Goal: Information Seeking & Learning: Learn about a topic

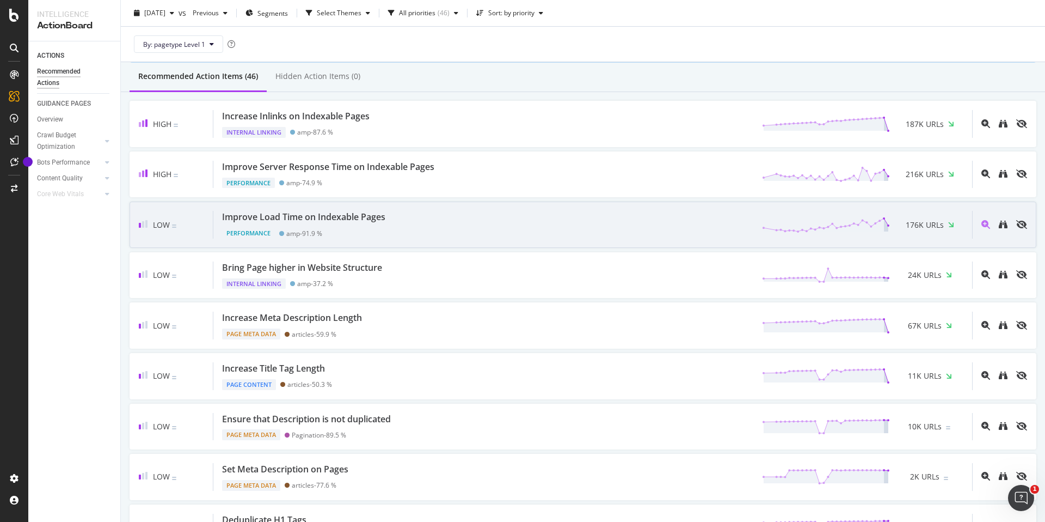
scroll to position [95, 0]
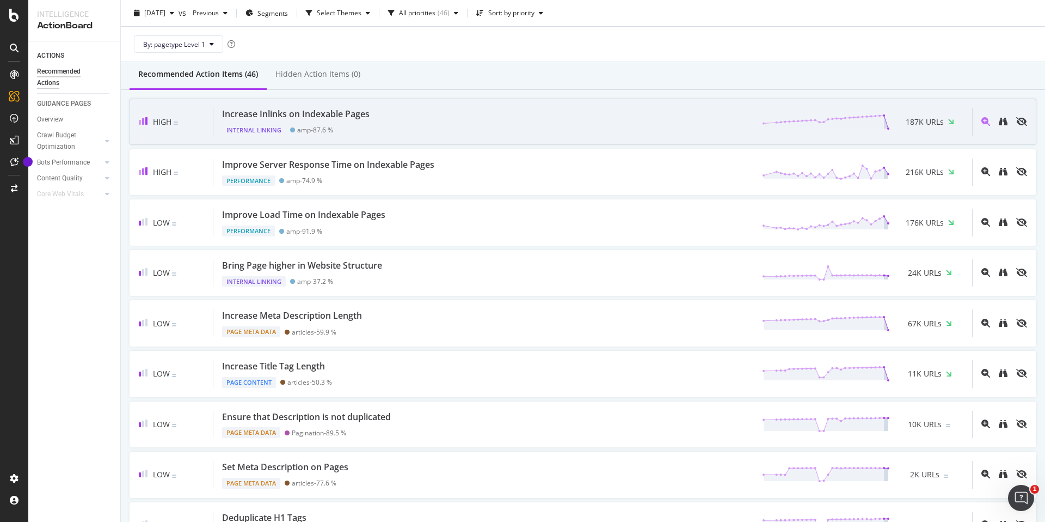
click at [401, 122] on div "Increase Inlinks on Indexable Pages Internal Linking amp - 87.6 % 187K URLs" at bounding box center [592, 122] width 759 height 28
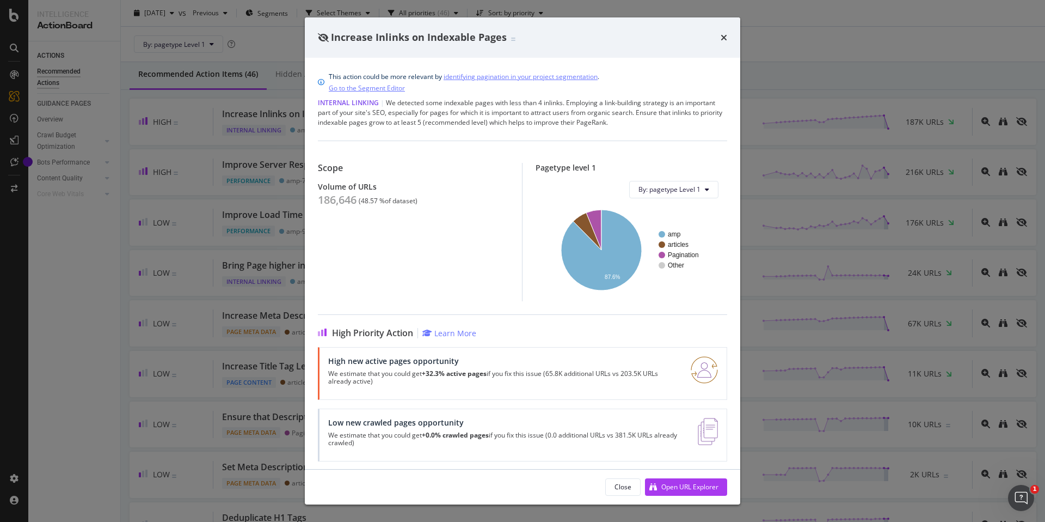
scroll to position [5, 0]
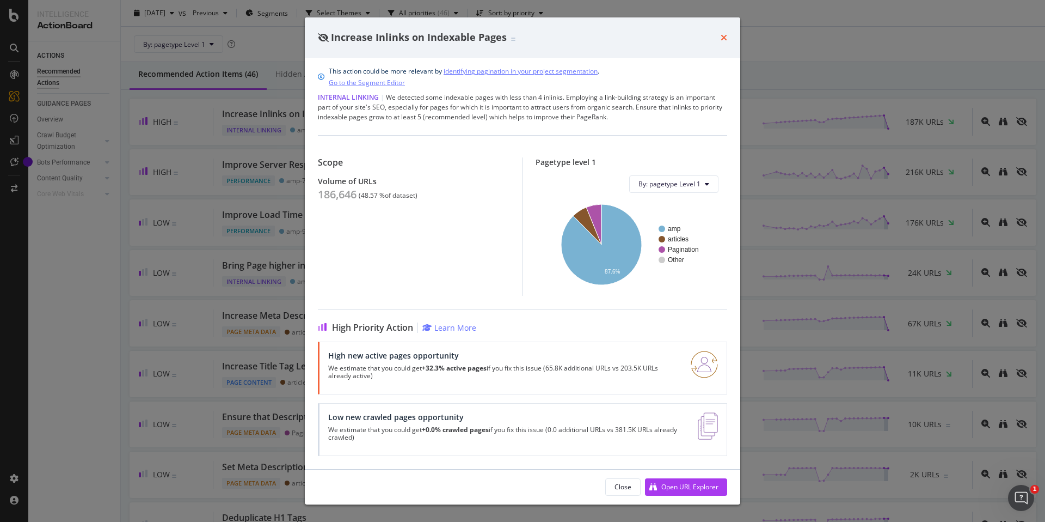
click at [722, 35] on icon "times" at bounding box center [724, 37] width 7 height 9
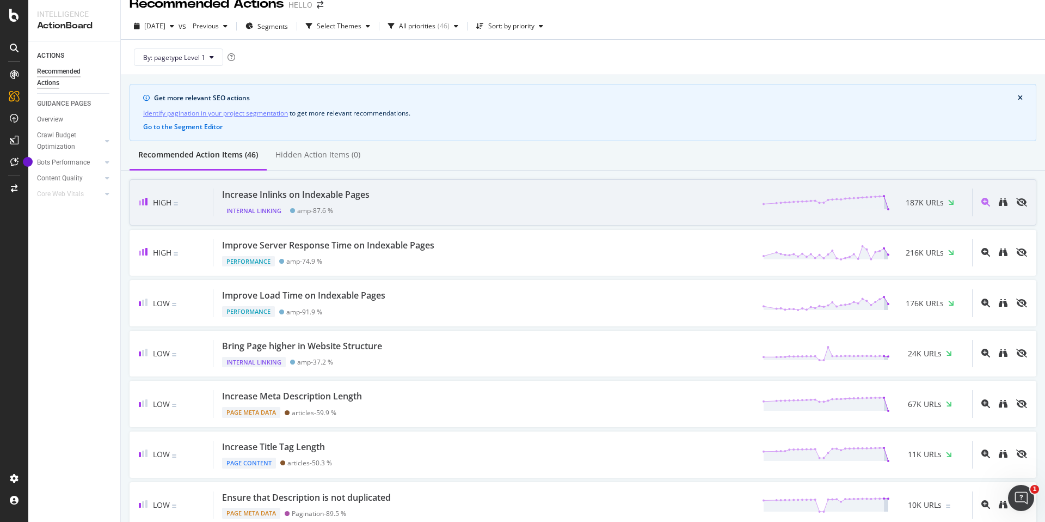
scroll to position [15, 0]
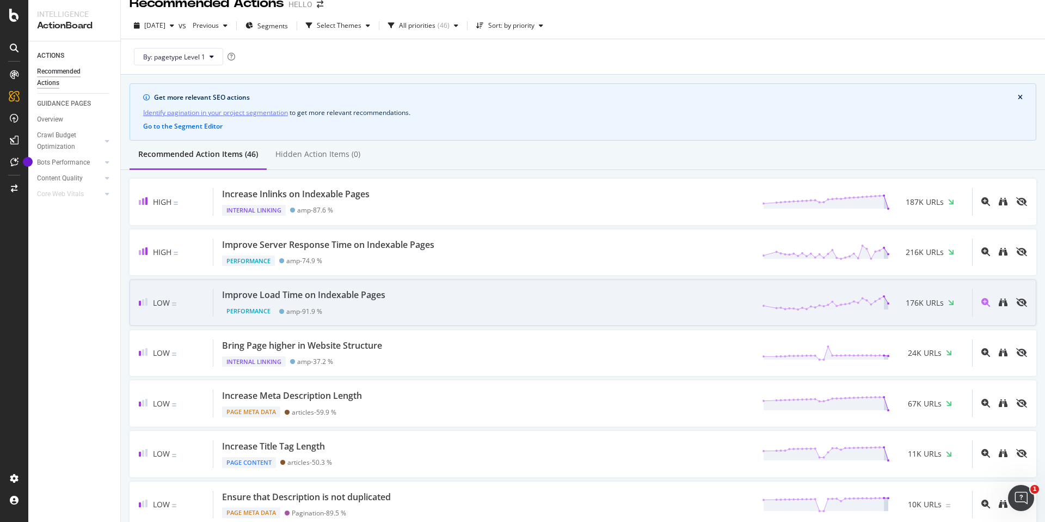
click at [645, 298] on div "Improve Load Time on Indexable Pages Performance amp - 91.9 % 176K URLs" at bounding box center [592, 303] width 759 height 28
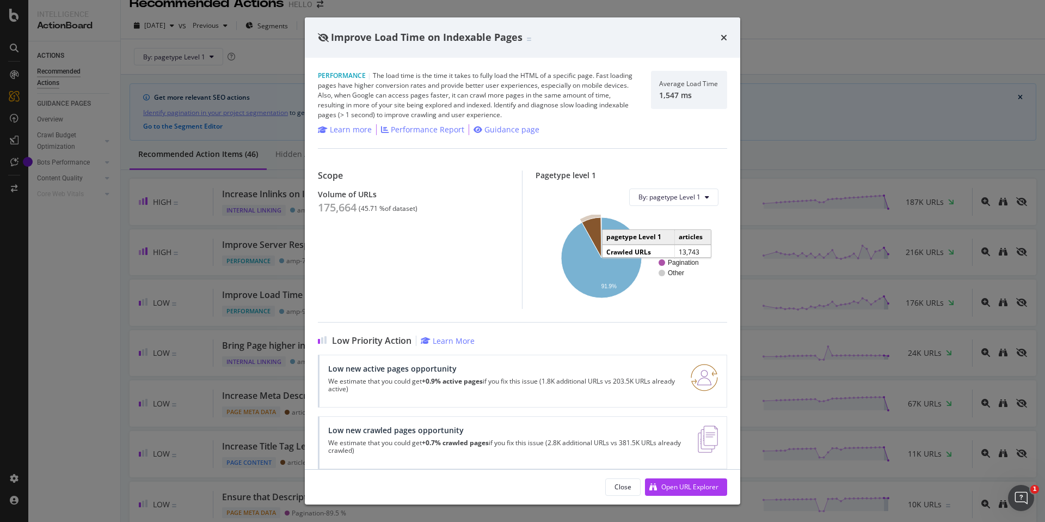
click at [596, 229] on icon "A chart." at bounding box center [592, 237] width 20 height 40
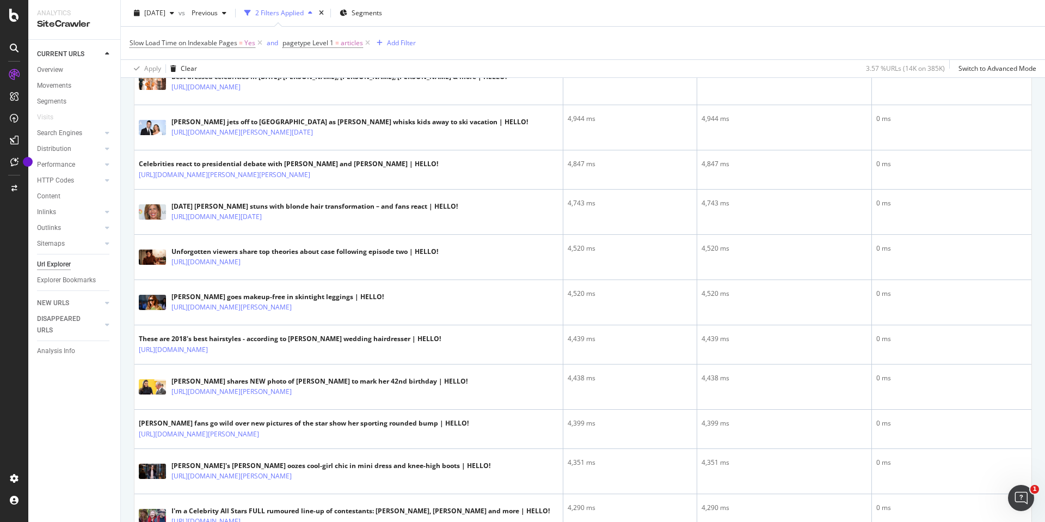
scroll to position [804, 0]
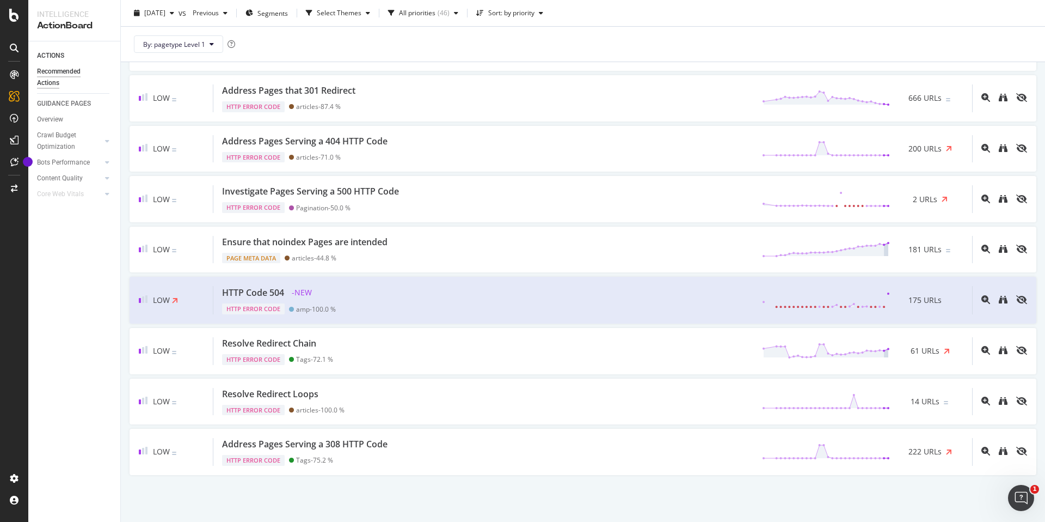
scroll to position [2031, 0]
click at [525, 306] on div "HTTP Code 504 - NEW HTTP Error Code amp - 100.0 % 175 URLs" at bounding box center [592, 303] width 759 height 28
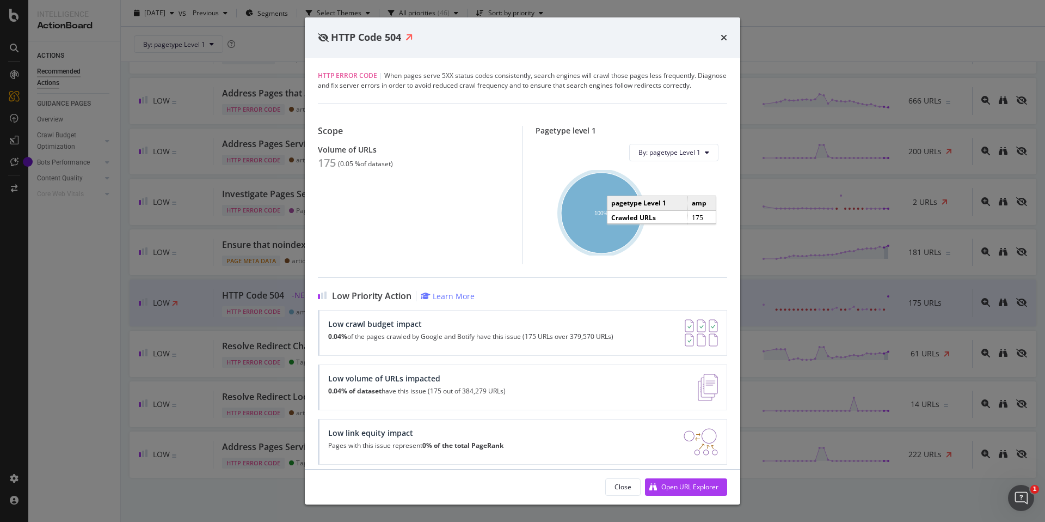
click at [592, 211] on ellipse "A chart." at bounding box center [601, 213] width 81 height 81
click at [727, 34] on icon "times" at bounding box center [724, 37] width 7 height 9
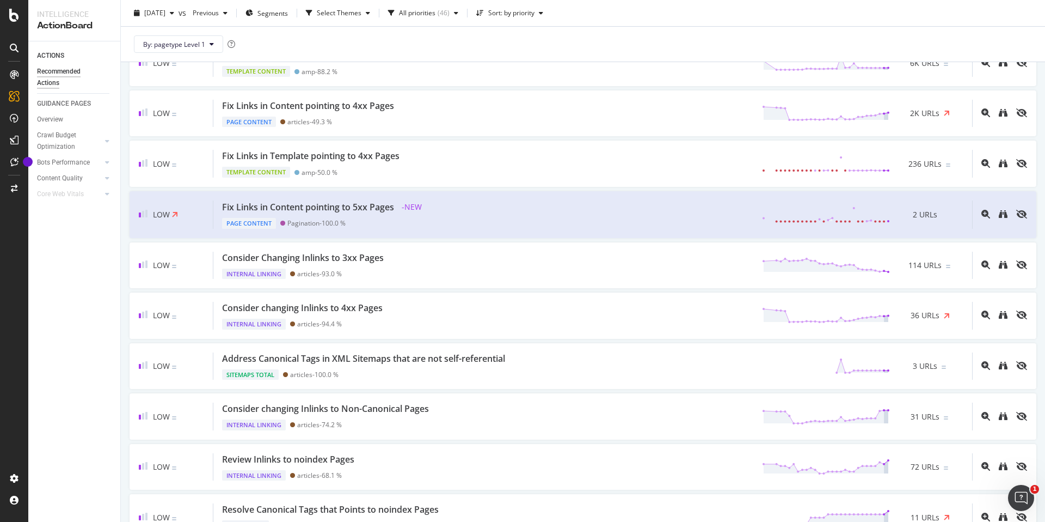
scroll to position [1244, 0]
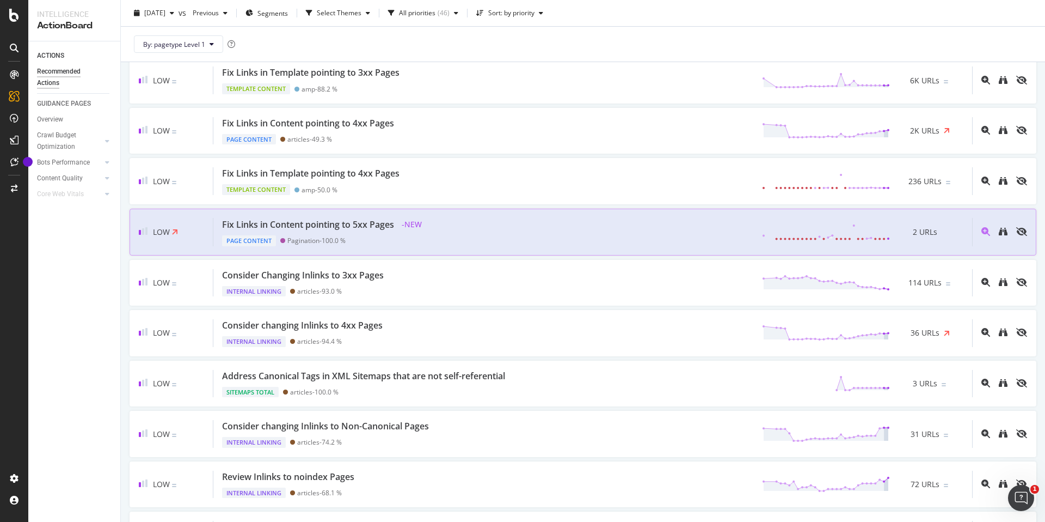
click at [550, 228] on div "Fix Links in Content pointing to 5xx Pages - NEW Page Content Pagination - 100.…" at bounding box center [592, 232] width 759 height 28
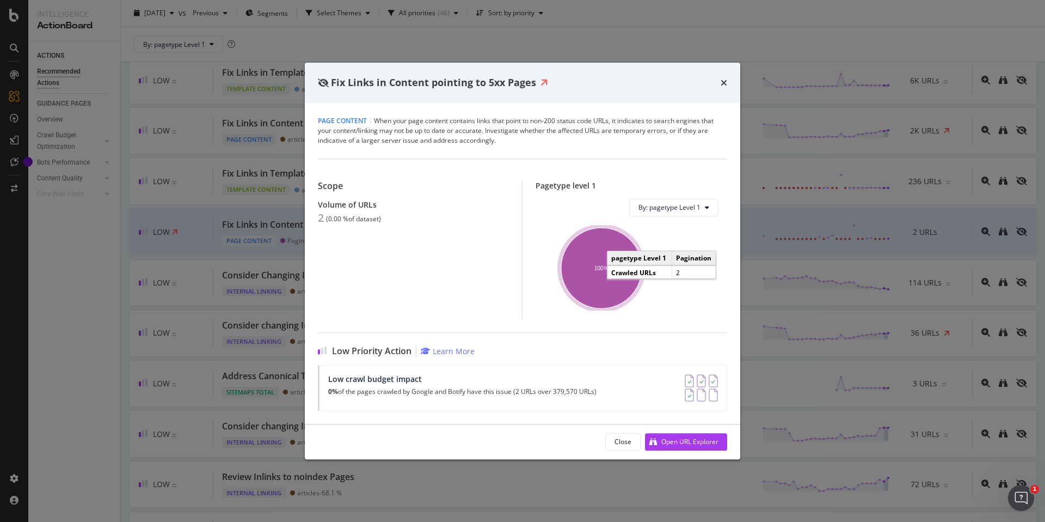
click at [592, 274] on ellipse "A chart." at bounding box center [601, 268] width 81 height 81
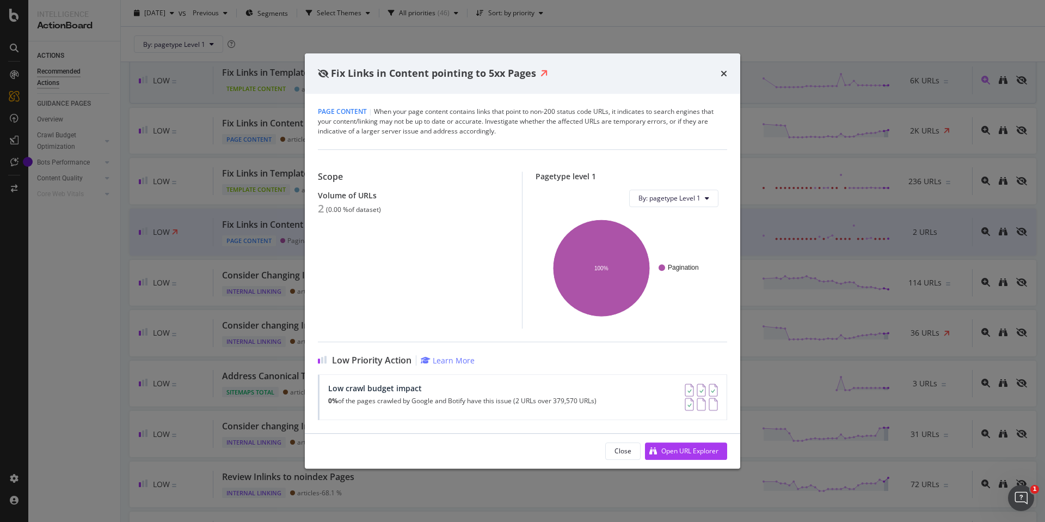
click at [721, 76] on icon "times" at bounding box center [724, 73] width 7 height 9
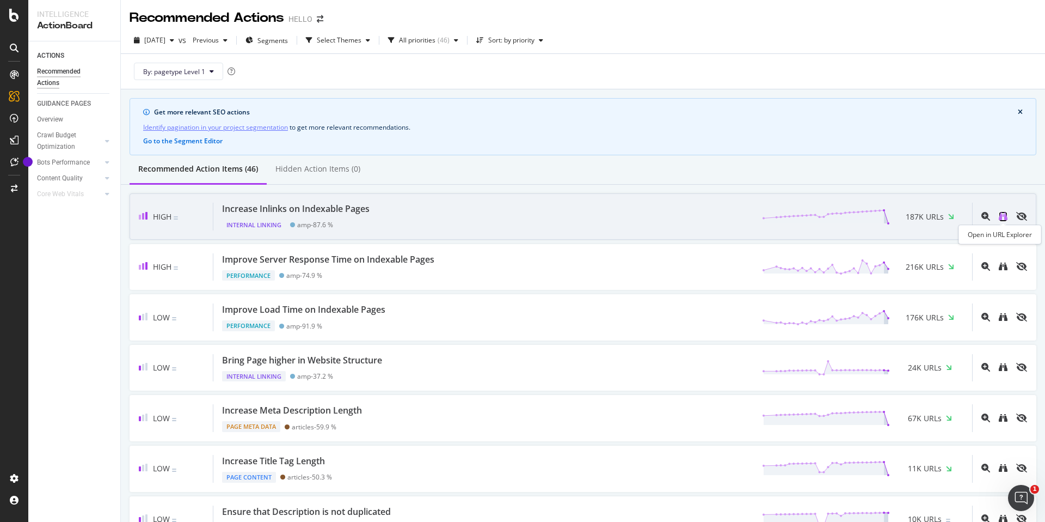
click at [1004, 217] on icon "binoculars" at bounding box center [1003, 216] width 9 height 9
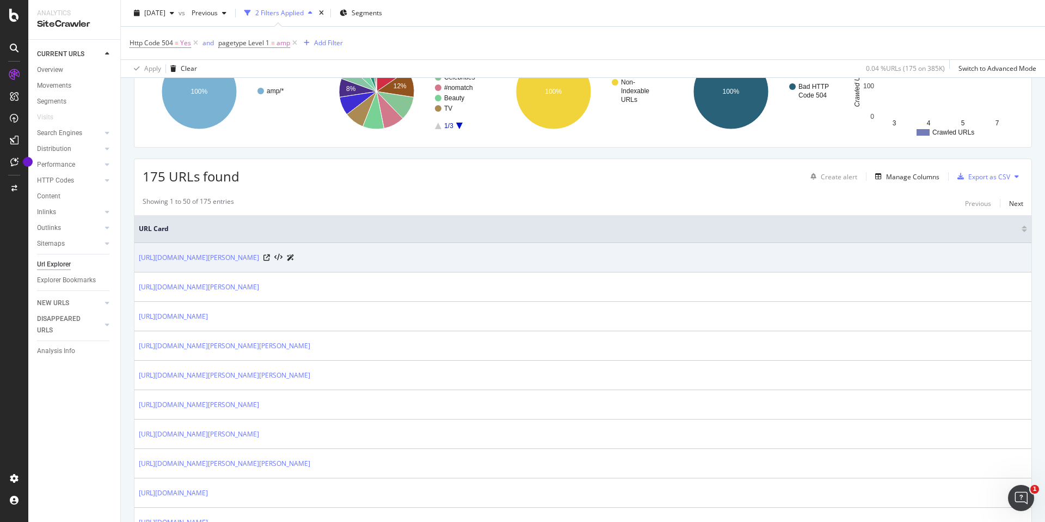
scroll to position [115, 0]
click at [270, 256] on icon at bounding box center [266, 256] width 7 height 7
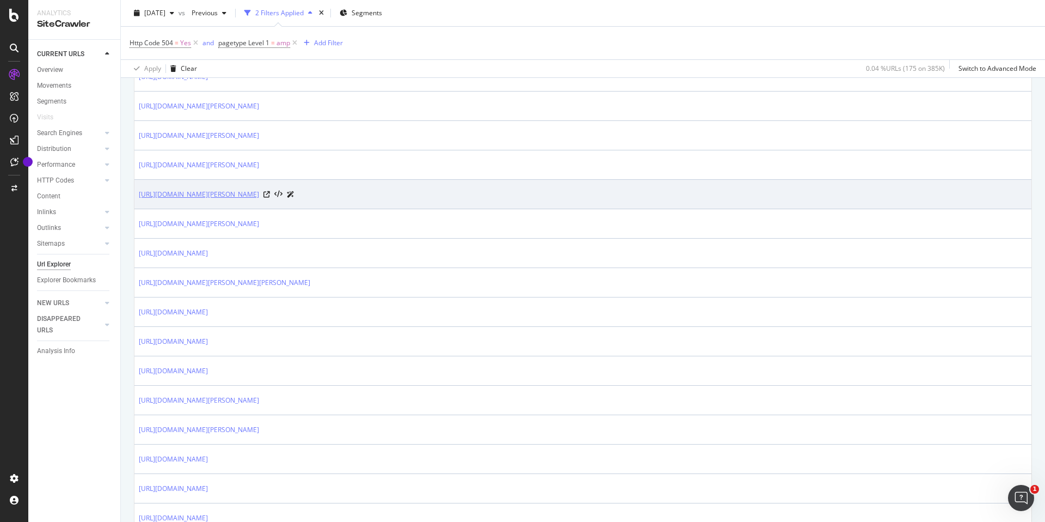
scroll to position [622, 0]
click at [270, 190] on icon at bounding box center [266, 190] width 7 height 7
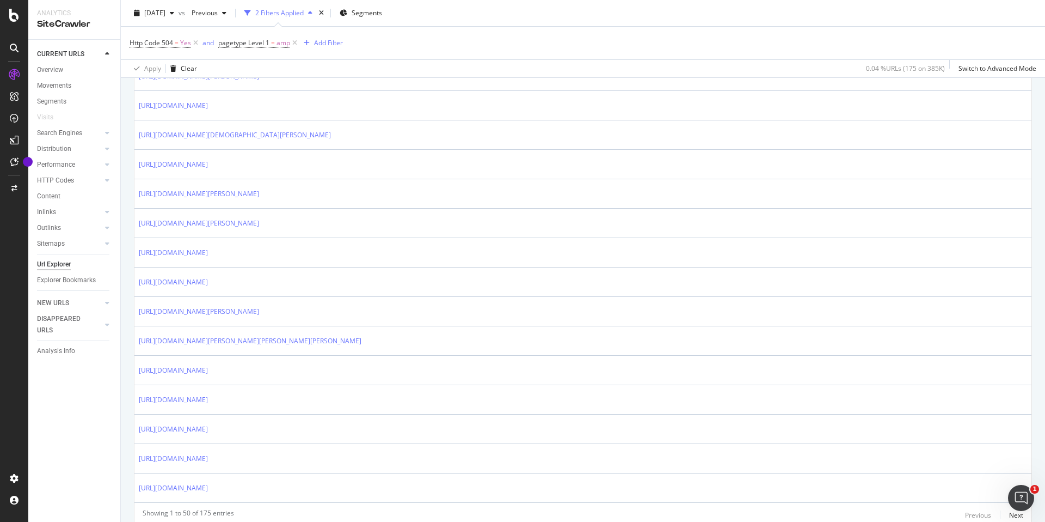
scroll to position [1368, 0]
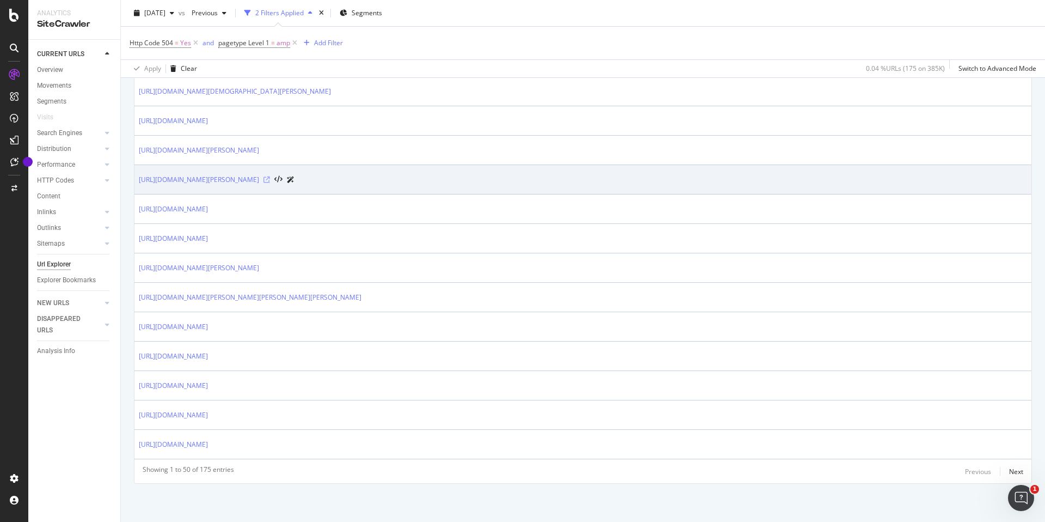
click at [270, 179] on icon at bounding box center [266, 179] width 7 height 7
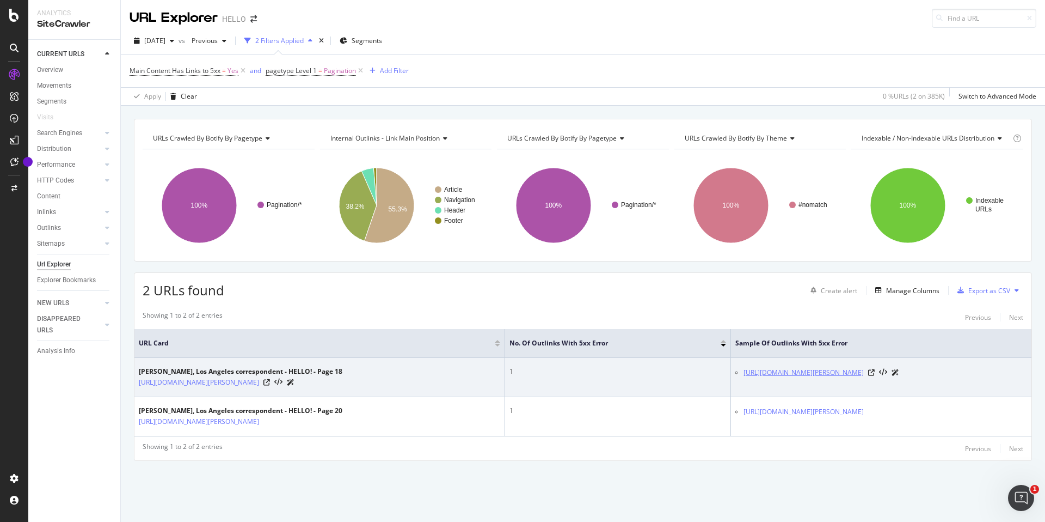
click at [818, 373] on link "[URL][DOMAIN_NAME][PERSON_NAME]" at bounding box center [804, 372] width 120 height 11
click at [875, 371] on icon at bounding box center [871, 372] width 7 height 7
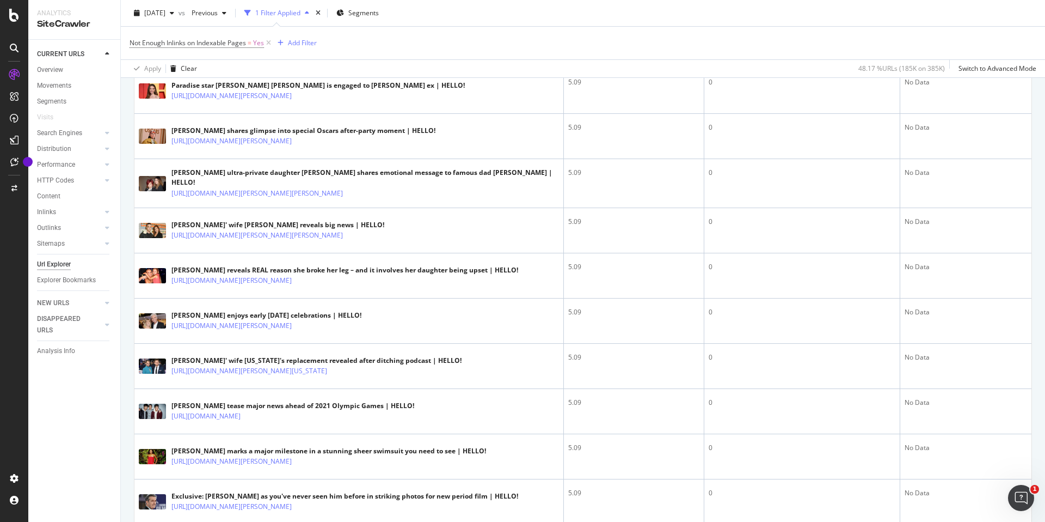
scroll to position [856, 0]
